Goal: Task Accomplishment & Management: Complete application form

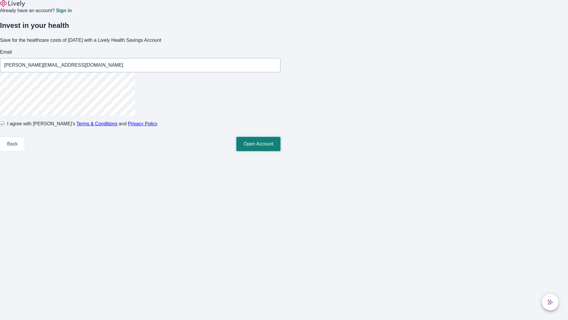
click at [281, 151] on button "Open Account" at bounding box center [259, 144] width 44 height 14
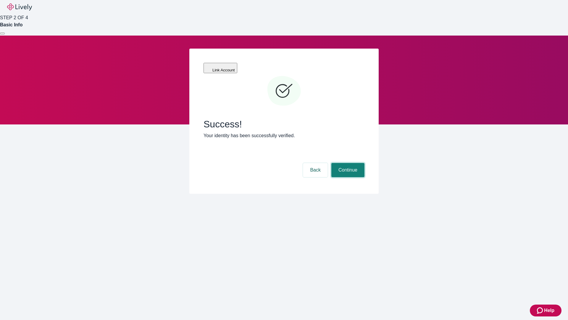
click at [347, 163] on button "Continue" at bounding box center [348, 170] width 33 height 14
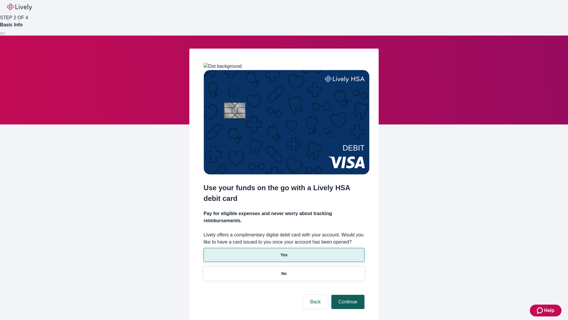
click at [284, 252] on p "Yes" at bounding box center [284, 255] width 7 height 6
click at [347, 295] on button "Continue" at bounding box center [348, 302] width 33 height 14
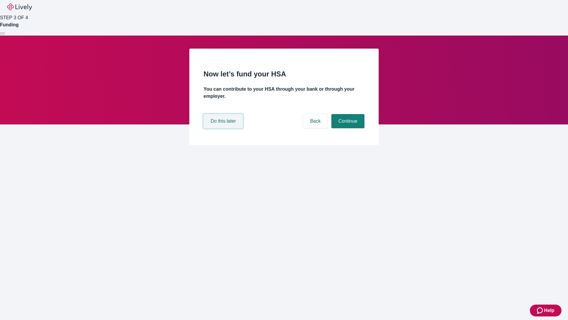
click at [224, 128] on button "Do this later" at bounding box center [223, 121] width 39 height 14
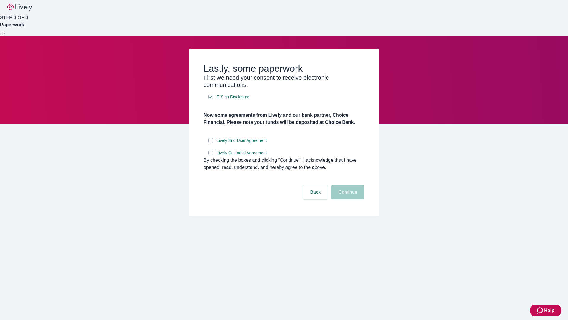
click at [211, 143] on input "Lively End User Agreement" at bounding box center [210, 140] width 5 height 5
checkbox input "true"
click at [211, 155] on input "Lively Custodial Agreement" at bounding box center [210, 152] width 5 height 5
checkbox input "true"
click at [347, 199] on button "Continue" at bounding box center [348, 192] width 33 height 14
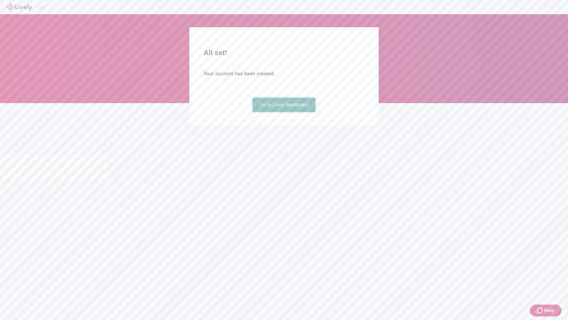
click at [284, 112] on link "Go to Lively dashboard" at bounding box center [284, 105] width 63 height 14
